Goal: Information Seeking & Learning: Learn about a topic

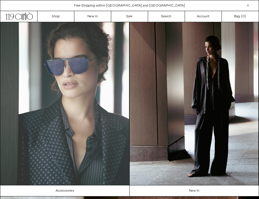
scroll to position [0, 0]
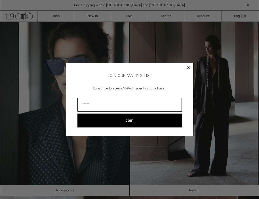
click at [187, 66] on circle "Close dialog" at bounding box center [188, 67] width 5 height 5
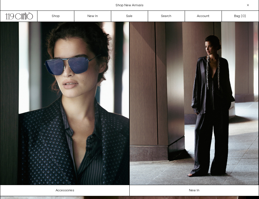
click at [189, 74] on circle "Close dialog" at bounding box center [188, 76] width 5 height 5
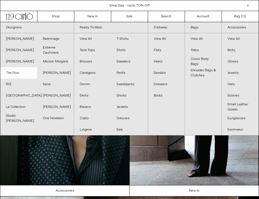
click at [15, 75] on link "The Row" at bounding box center [18, 72] width 37 height 11
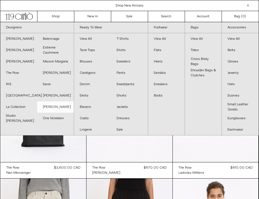
click at [49, 107] on link "[PERSON_NAME]" at bounding box center [55, 106] width 37 height 11
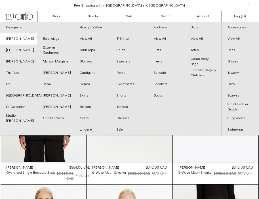
click at [20, 42] on link "[PERSON_NAME]" at bounding box center [18, 38] width 37 height 11
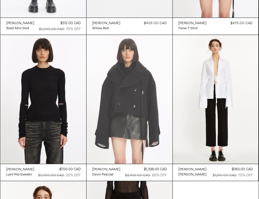
scroll to position [144, 0]
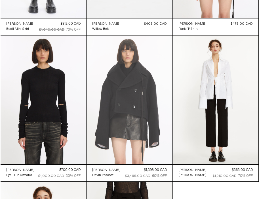
click at [126, 112] on at bounding box center [130, 100] width 86 height 129
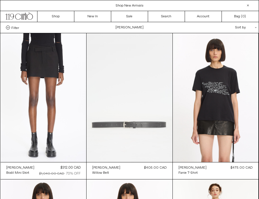
scroll to position [0, 0]
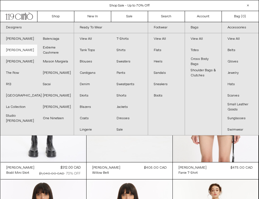
click at [21, 51] on link "[PERSON_NAME]" at bounding box center [18, 50] width 37 height 11
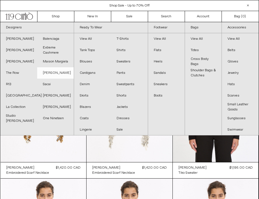
click at [60, 71] on link "[PERSON_NAME]" at bounding box center [55, 72] width 37 height 11
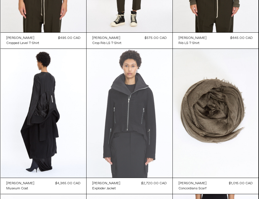
scroll to position [421, 0]
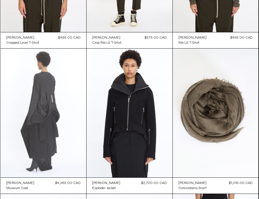
click at [49, 109] on at bounding box center [44, 113] width 86 height 129
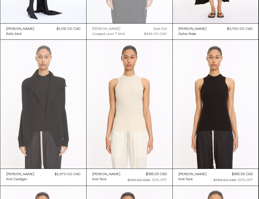
scroll to position [868, 0]
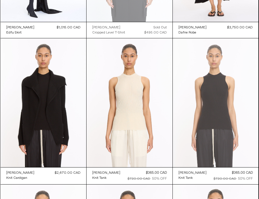
click at [215, 99] on at bounding box center [216, 102] width 86 height 129
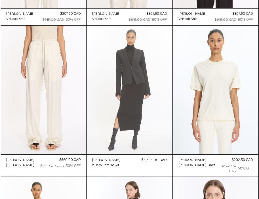
scroll to position [1175, 0]
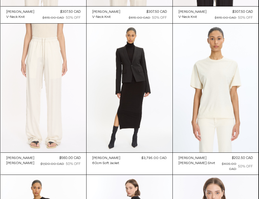
click at [50, 74] on at bounding box center [44, 88] width 86 height 129
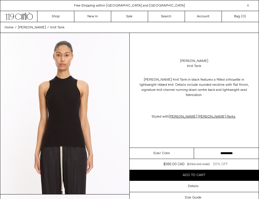
click at [206, 148] on select "**********" at bounding box center [226, 153] width 65 height 11
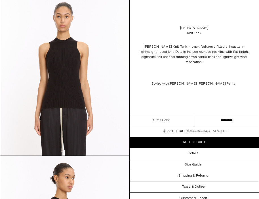
scroll to position [54, 0]
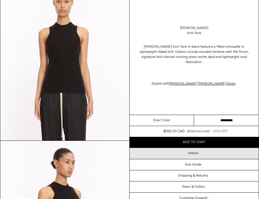
click at [194, 151] on h3 "Details" at bounding box center [193, 153] width 11 height 4
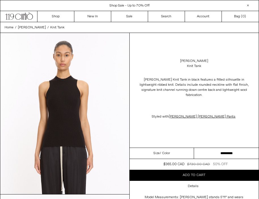
scroll to position [0, 0]
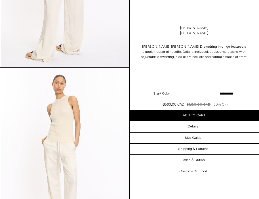
scroll to position [443, 0]
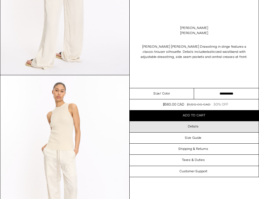
click at [195, 125] on h3 "Details" at bounding box center [193, 127] width 11 height 4
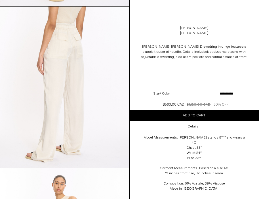
scroll to position [350, 0]
drag, startPoint x: 181, startPoint y: 27, endPoint x: 206, endPoint y: 32, distance: 25.1
click at [206, 32] on div "[PERSON_NAME] [PERSON_NAME] Pants" at bounding box center [195, 31] width 130 height 16
copy div "[PERSON_NAME] [PERSON_NAME] Pants"
